Goal: Task Accomplishment & Management: Manage account settings

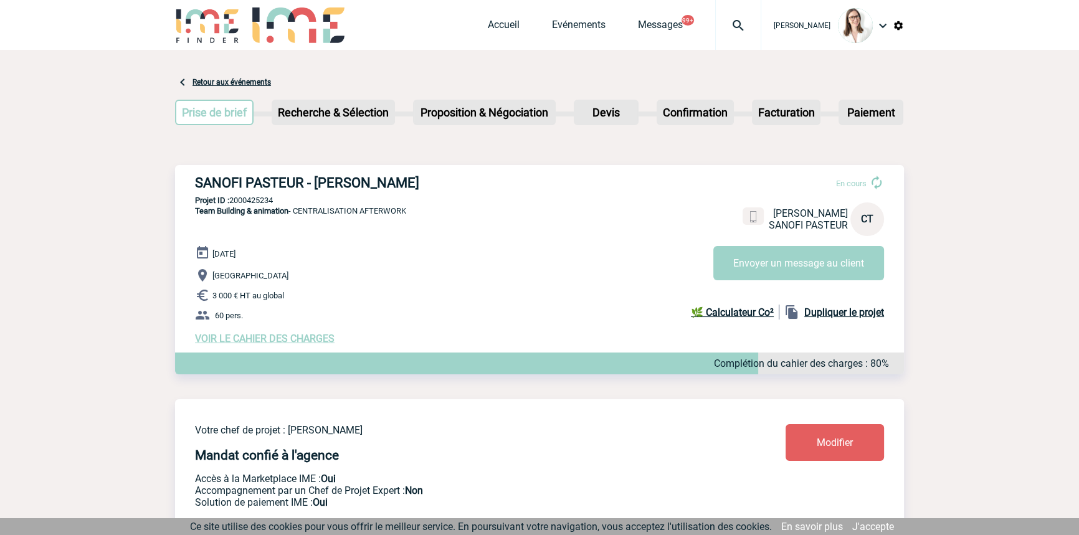
click at [716, 22] on img at bounding box center [738, 25] width 45 height 15
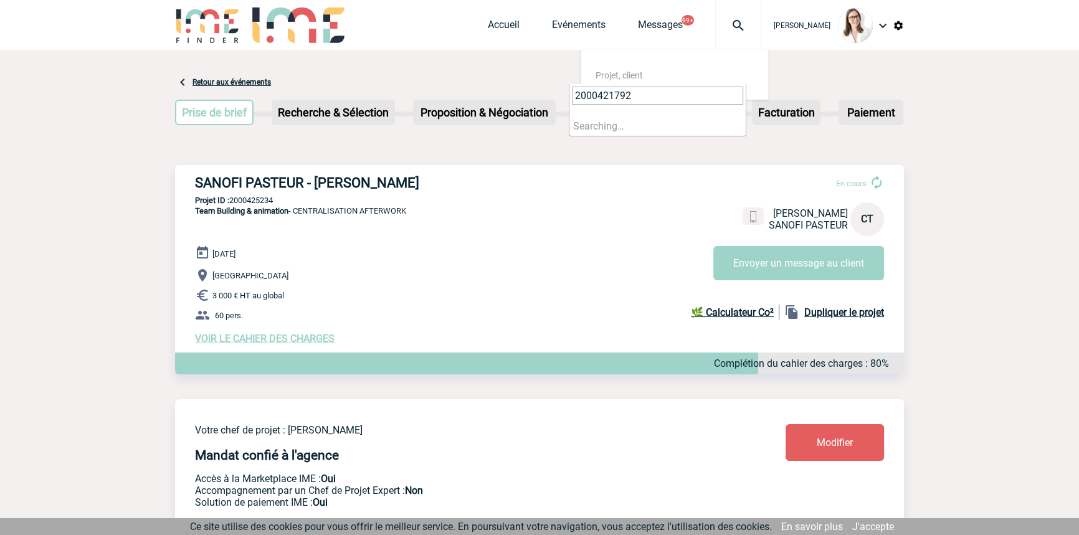
type input "2000421792"
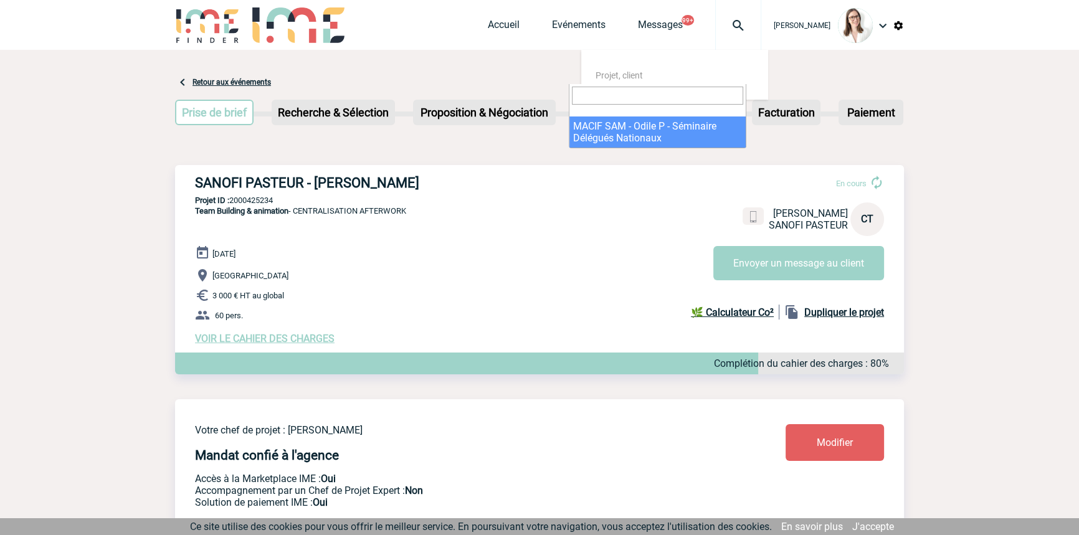
select select "21293"
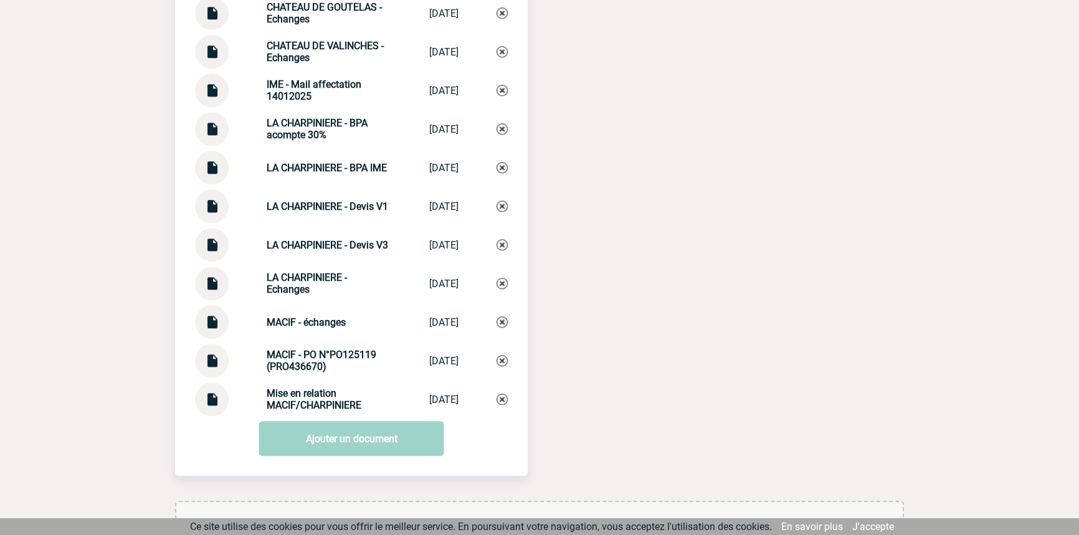
scroll to position [1549, 0]
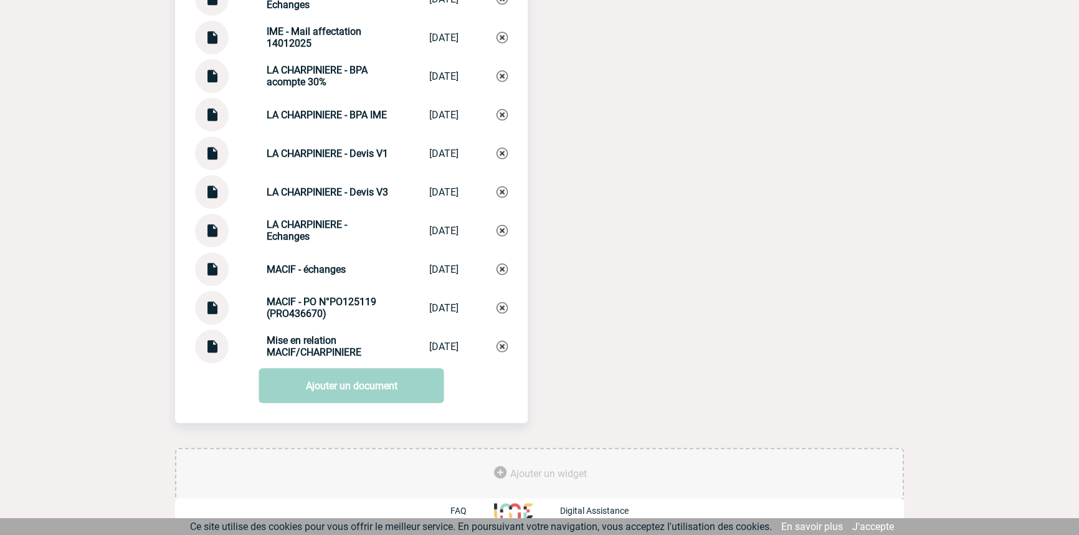
click at [298, 331] on div "Mise en relation MACIF/CHARPINIERE Mise en relatio... 28/08/2025" at bounding box center [351, 347] width 313 height 34
click at [298, 332] on div "Mise en relation MACIF/CHARPINIERE Mise en relatio... 28/08/2025" at bounding box center [351, 347] width 313 height 34
click at [298, 331] on div "Mise en relation MACIF/CHARPINIERE Mise en relatio... 28/08/2025" at bounding box center [351, 347] width 313 height 34
copy div "Mise en relation MACIF/CHARPINIERE Mise en relatio..."
click at [501, 344] on img at bounding box center [502, 346] width 11 height 11
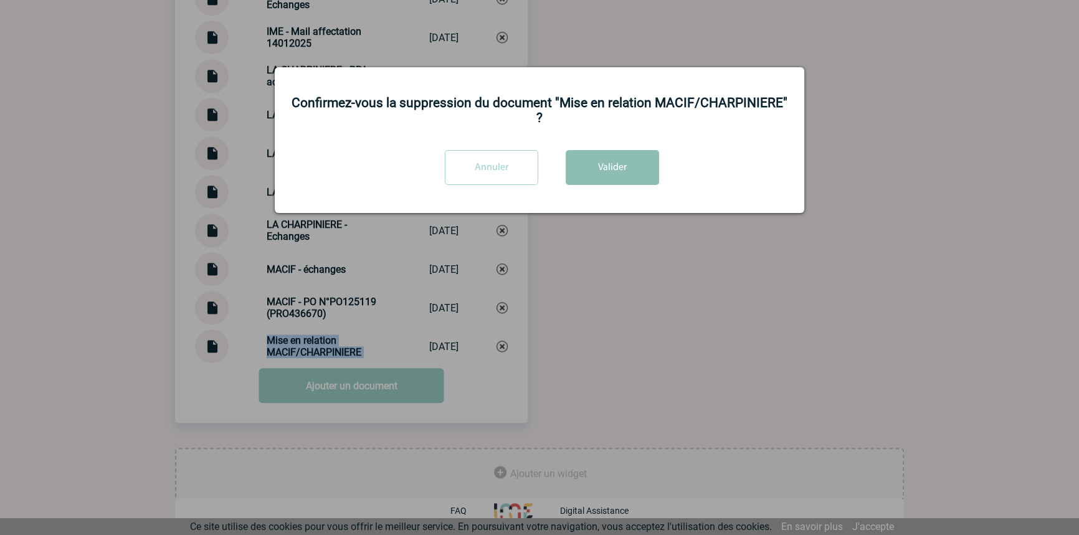
click at [611, 165] on button "Valider" at bounding box center [612, 167] width 93 height 35
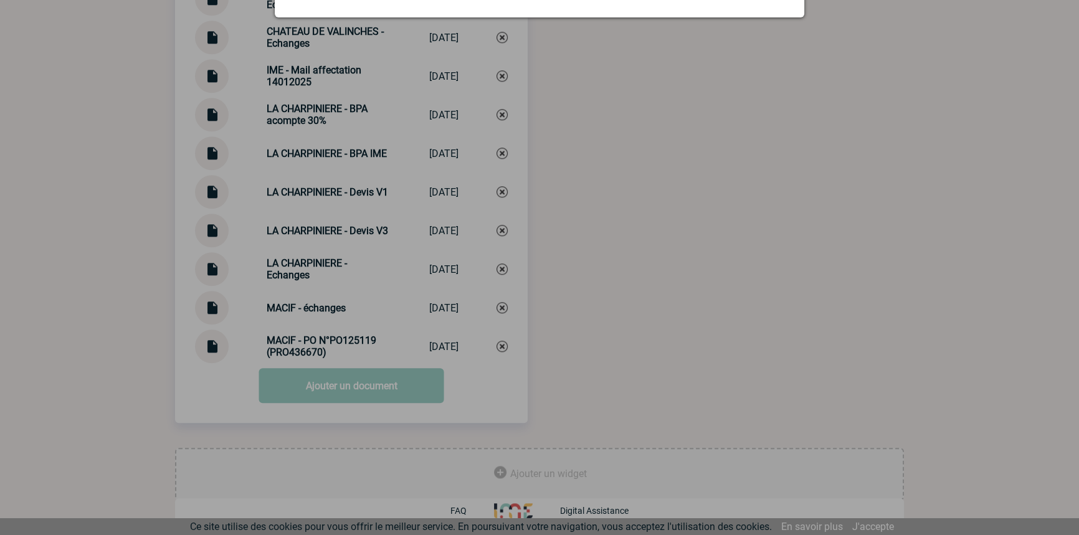
scroll to position [1511, 0]
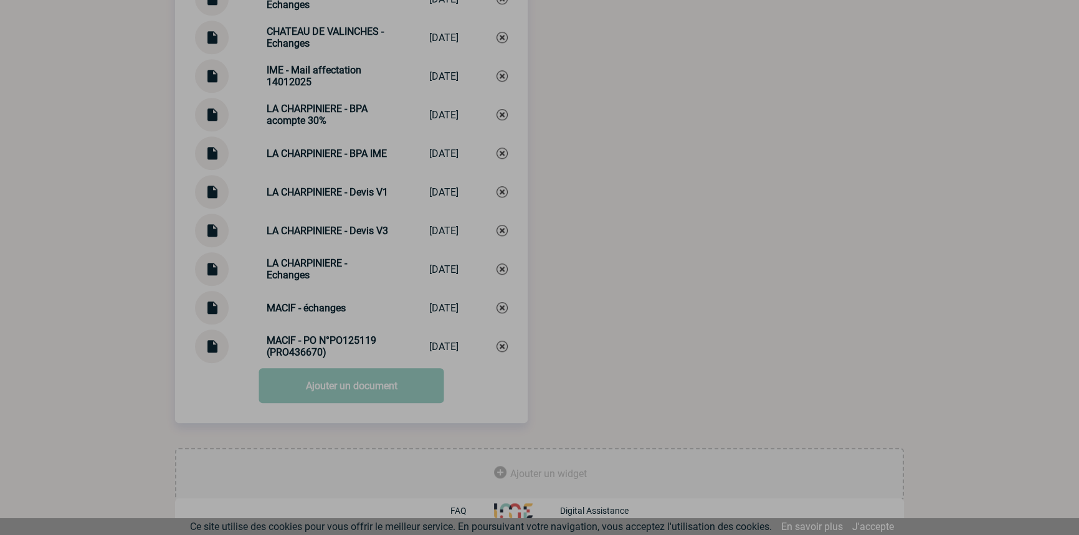
click at [341, 389] on link "Ajouter un document" at bounding box center [351, 385] width 185 height 35
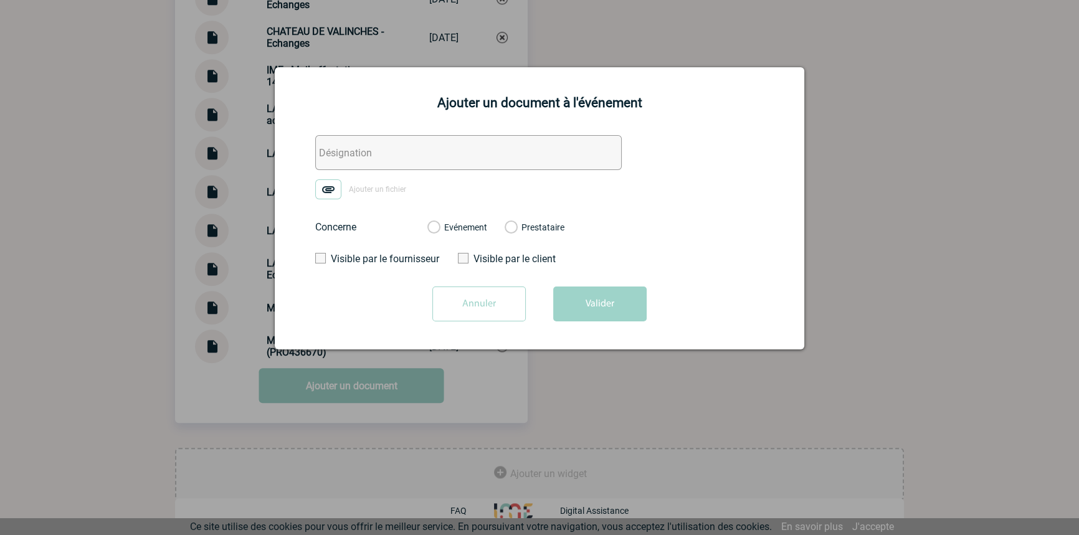
click at [353, 158] on input "text" at bounding box center [468, 152] width 307 height 35
paste input "Mise en relation MACIF/CHARPINIERE"
type input "Mise en relation MACIF/CHARPINIERE"
click at [336, 186] on img at bounding box center [328, 189] width 26 height 20
click at [0, 0] on input "Ajouter un fichier" at bounding box center [0, 0] width 0 height 0
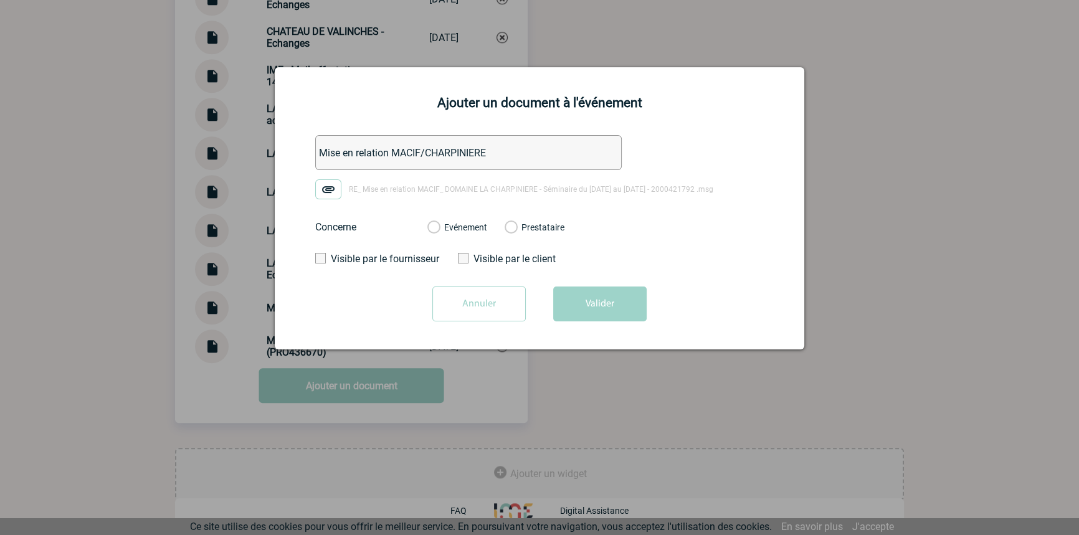
click at [439, 231] on label "Evénement" at bounding box center [434, 228] width 12 height 11
click at [0, 0] on input "Evénement" at bounding box center [0, 0] width 0 height 0
click at [598, 305] on button "Valider" at bounding box center [599, 304] width 93 height 35
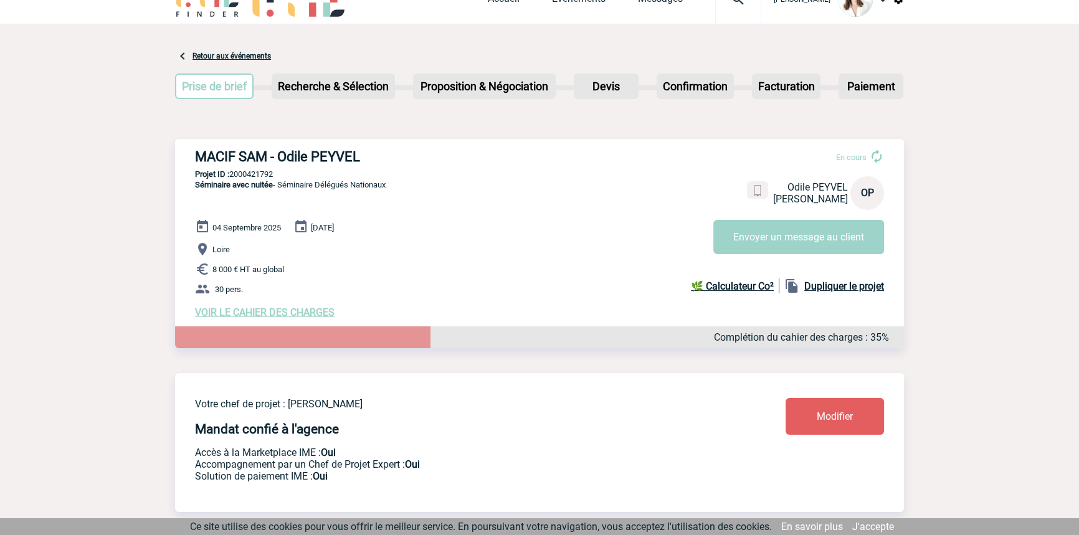
scroll to position [0, 0]
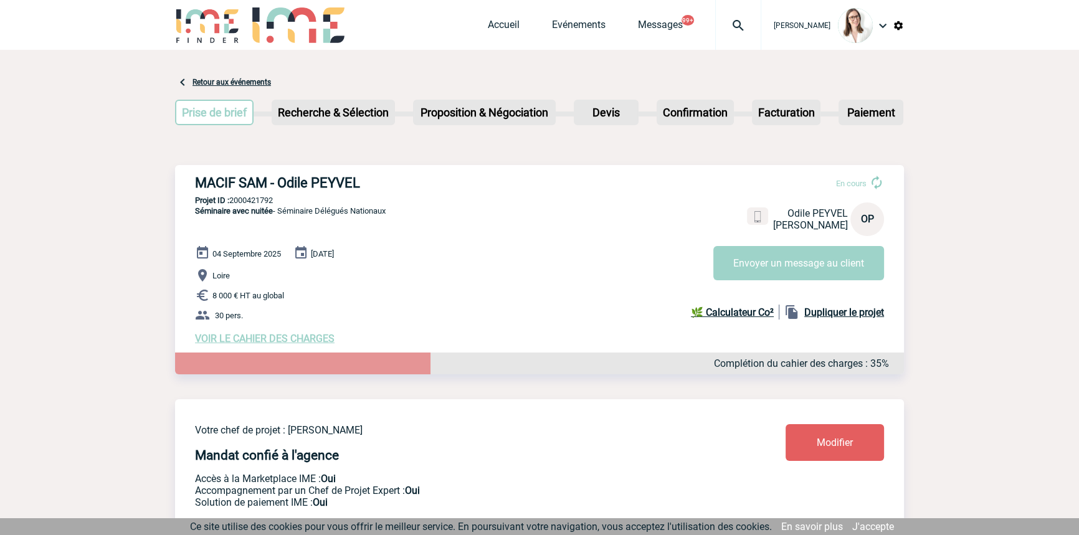
click at [722, 30] on img at bounding box center [738, 25] width 45 height 15
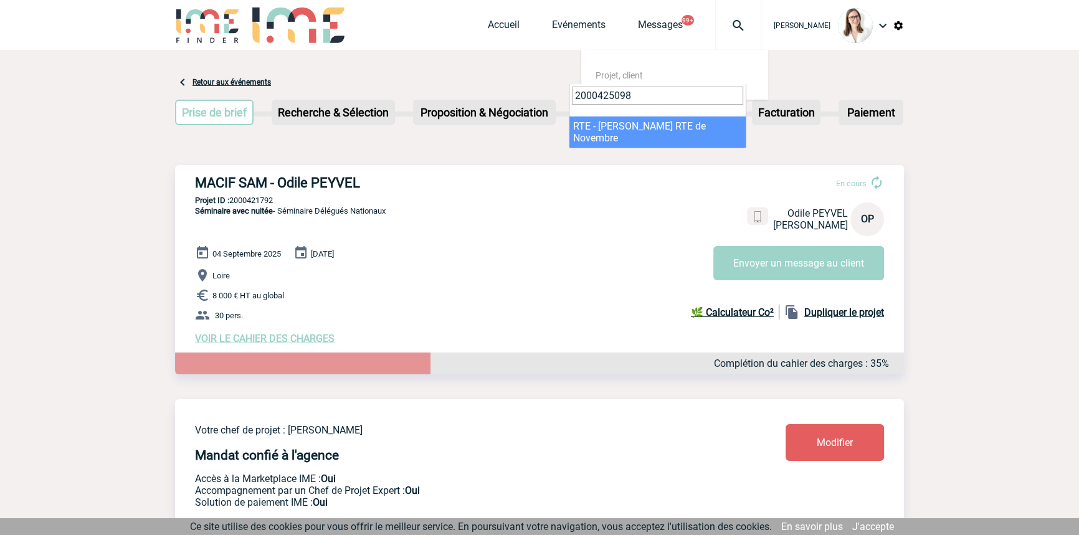
type input "2000425098"
select select "24599"
